Goal: Information Seeking & Learning: Learn about a topic

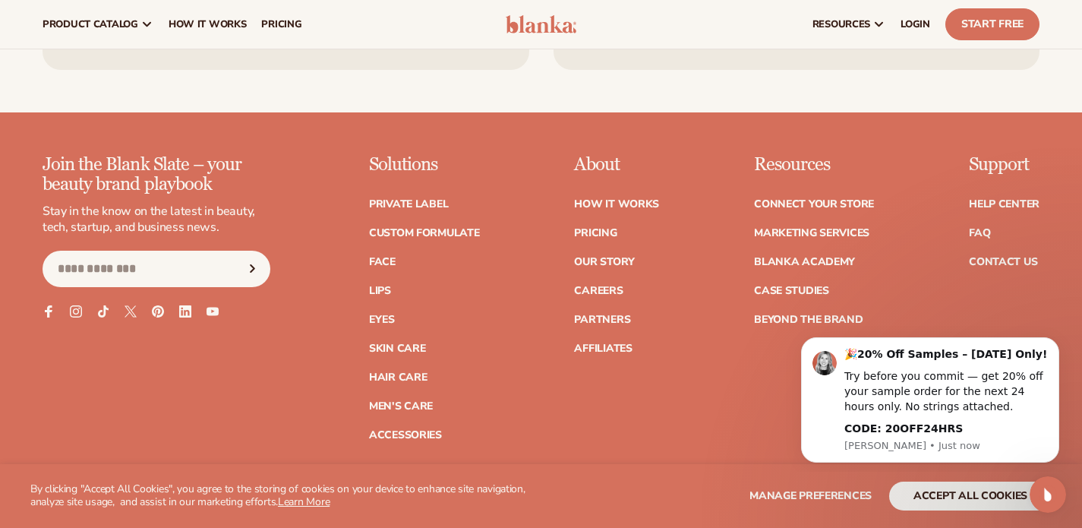
scroll to position [5928, 0]
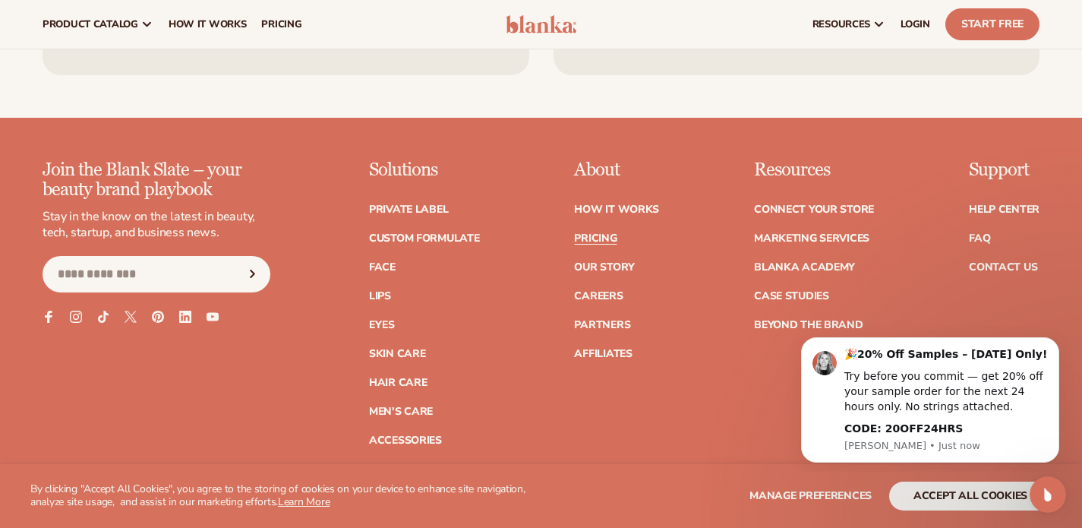
click at [608, 233] on link "Pricing" at bounding box center [595, 238] width 43 height 11
click at [1054, 340] on icon "Dismiss notification" at bounding box center [1055, 341] width 8 height 8
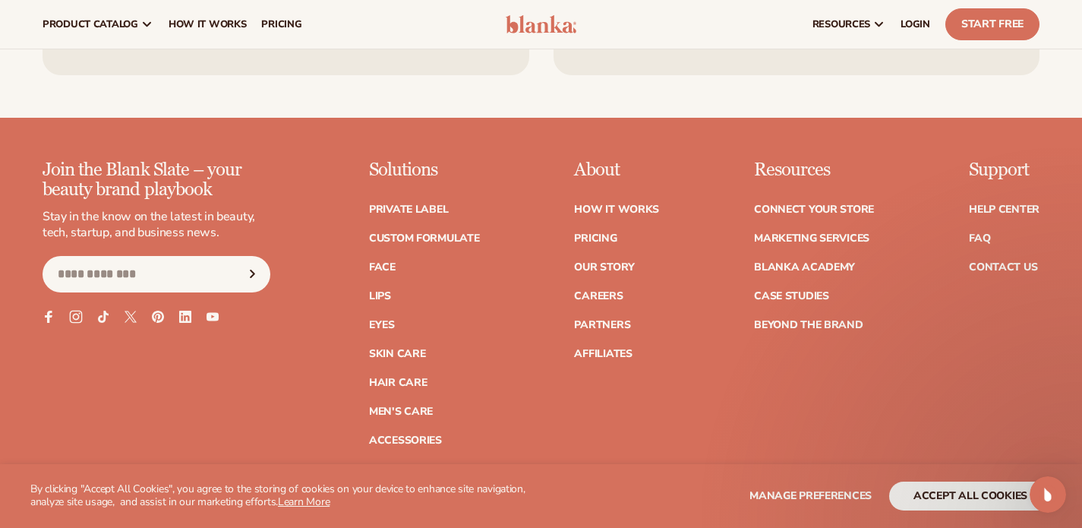
click at [78, 314] on icon at bounding box center [76, 317] width 7 height 7
